Goal: Task Accomplishment & Management: Complete application form

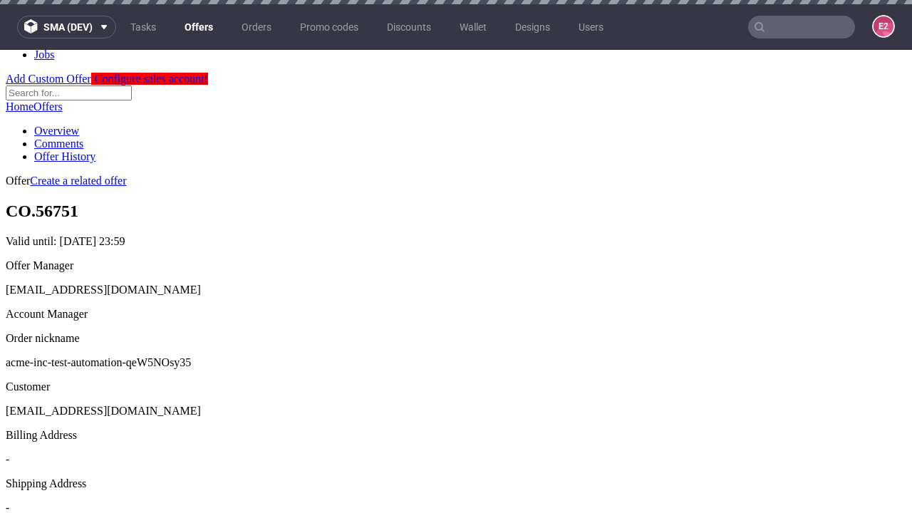
scroll to position [4, 0]
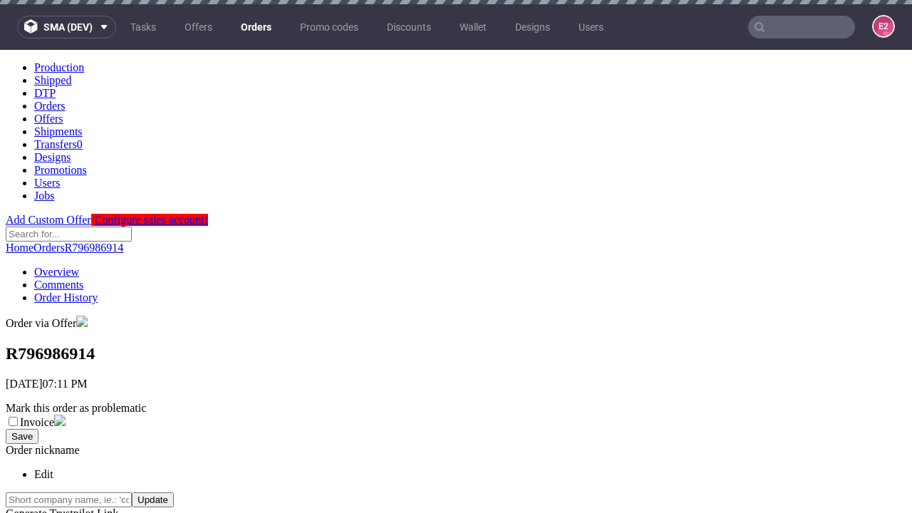
scroll to position [323, 0]
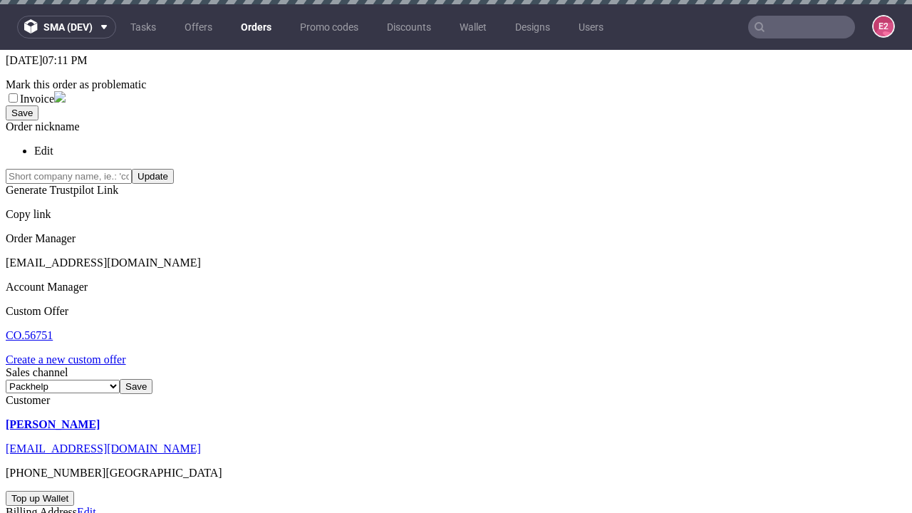
click at [73, 353] on link "Create a new custom offer" at bounding box center [66, 359] width 120 height 12
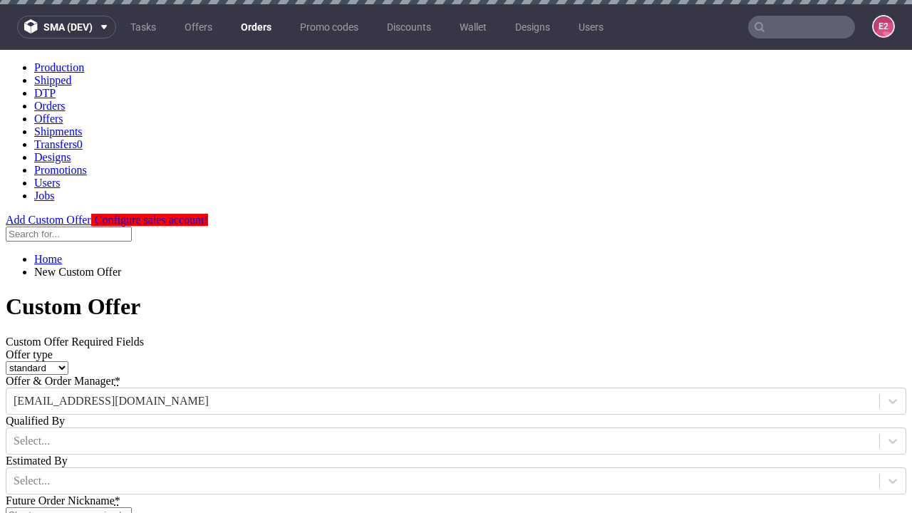
scroll to position [0, 0]
type input "acme-inc-test-automation-qeW5NOsy35"
type input "[DATE]"
type input "[EMAIL_ADDRESS][DOMAIN_NAME]"
select select "gb"
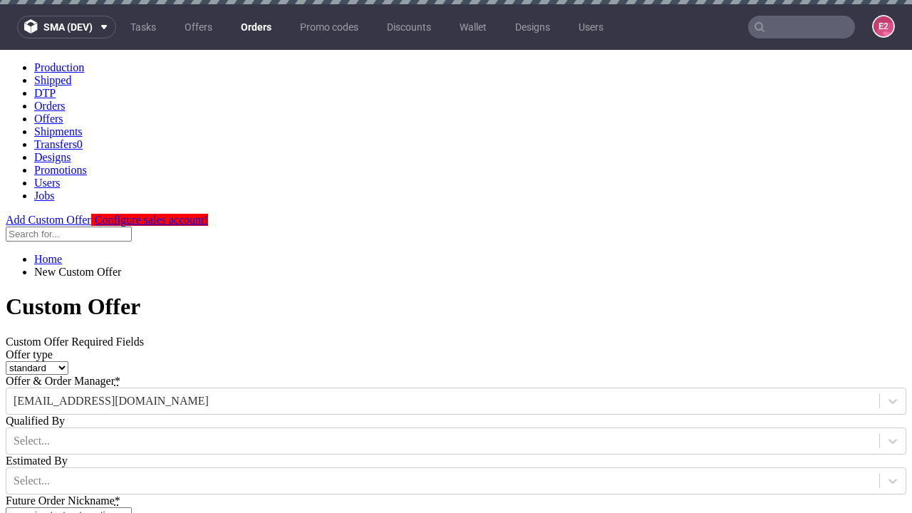
type input "[EMAIL_ADDRESS][DOMAIN_NAME]"
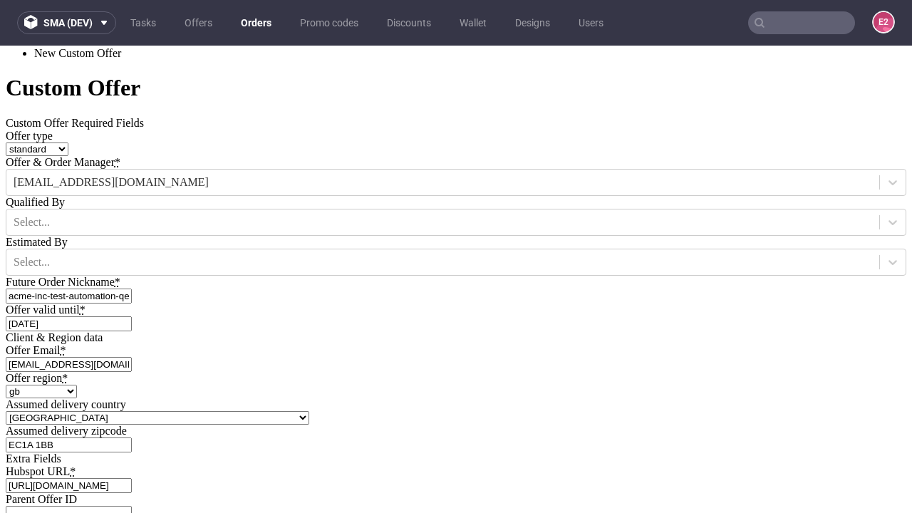
type input "[URL][DOMAIN_NAME]"
type input "Please wait..."
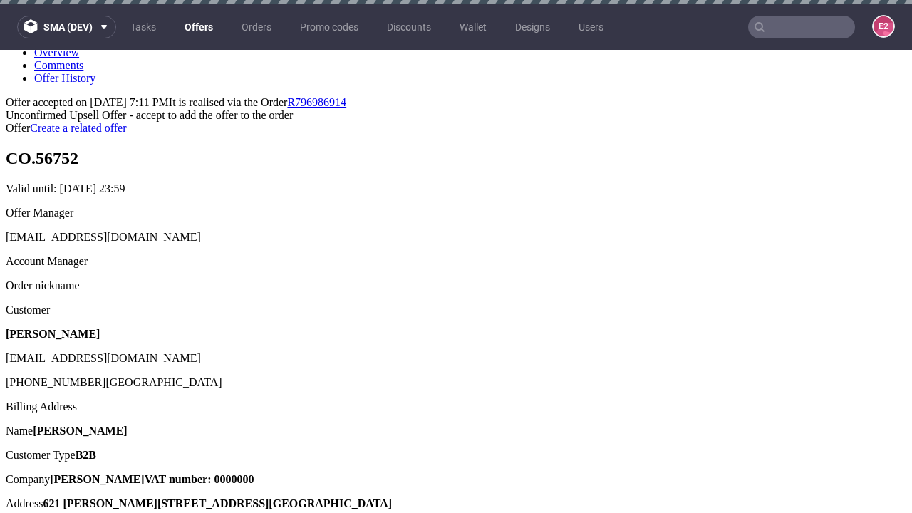
scroll to position [4, 0]
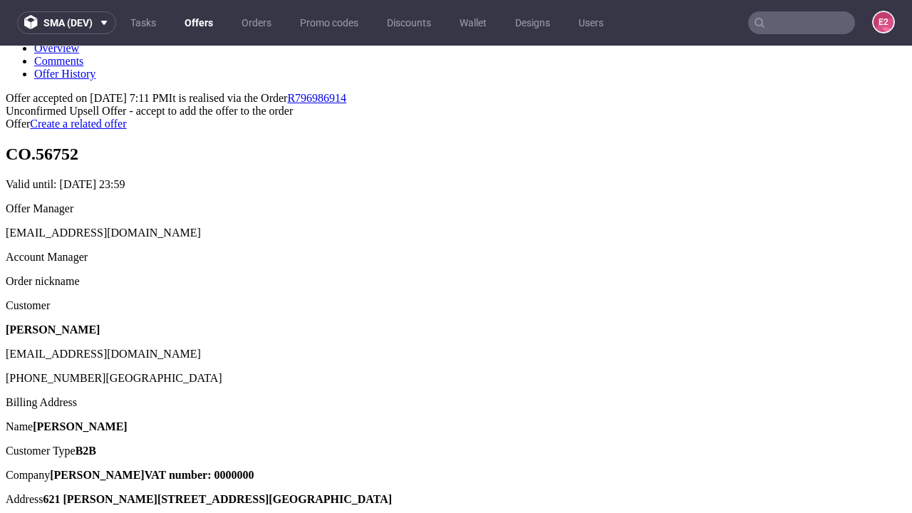
type input "In progress..."
